Goal: Transaction & Acquisition: Download file/media

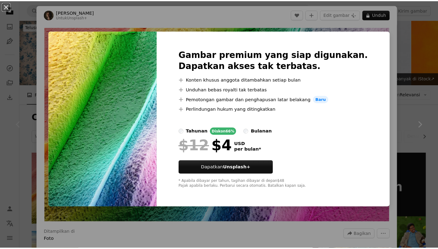
scroll to position [96, 0]
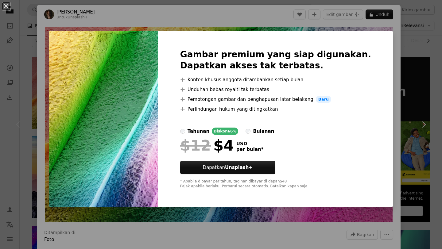
click at [411, 111] on div "An X shape Gambar premium yang siap digunakan. Dapatkan akses tak terbatas. A p…" at bounding box center [221, 124] width 442 height 249
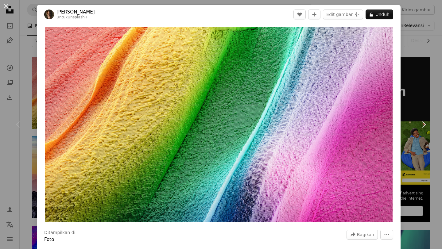
click at [417, 94] on div "An X shape Chevron left Chevron right [PERSON_NAME] Untuk Unsplash+ A heart A p…" at bounding box center [221, 124] width 442 height 249
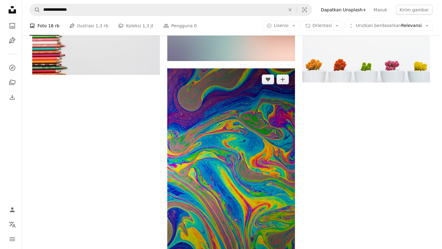
scroll to position [943, 0]
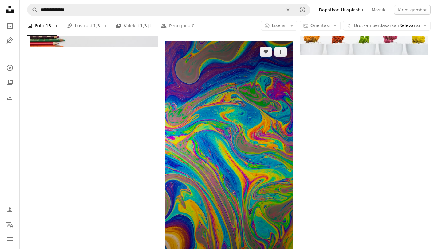
click at [227, 130] on img at bounding box center [229, 154] width 128 height 227
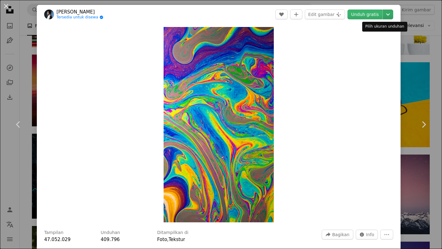
click at [383, 15] on icon "Chevron down" at bounding box center [388, 14] width 10 height 7
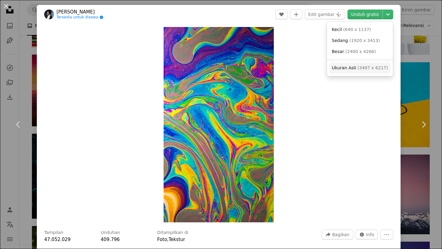
click at [362, 69] on span "( 3497 x 6217 )" at bounding box center [373, 67] width 30 height 5
